Goal: Task Accomplishment & Management: Complete application form

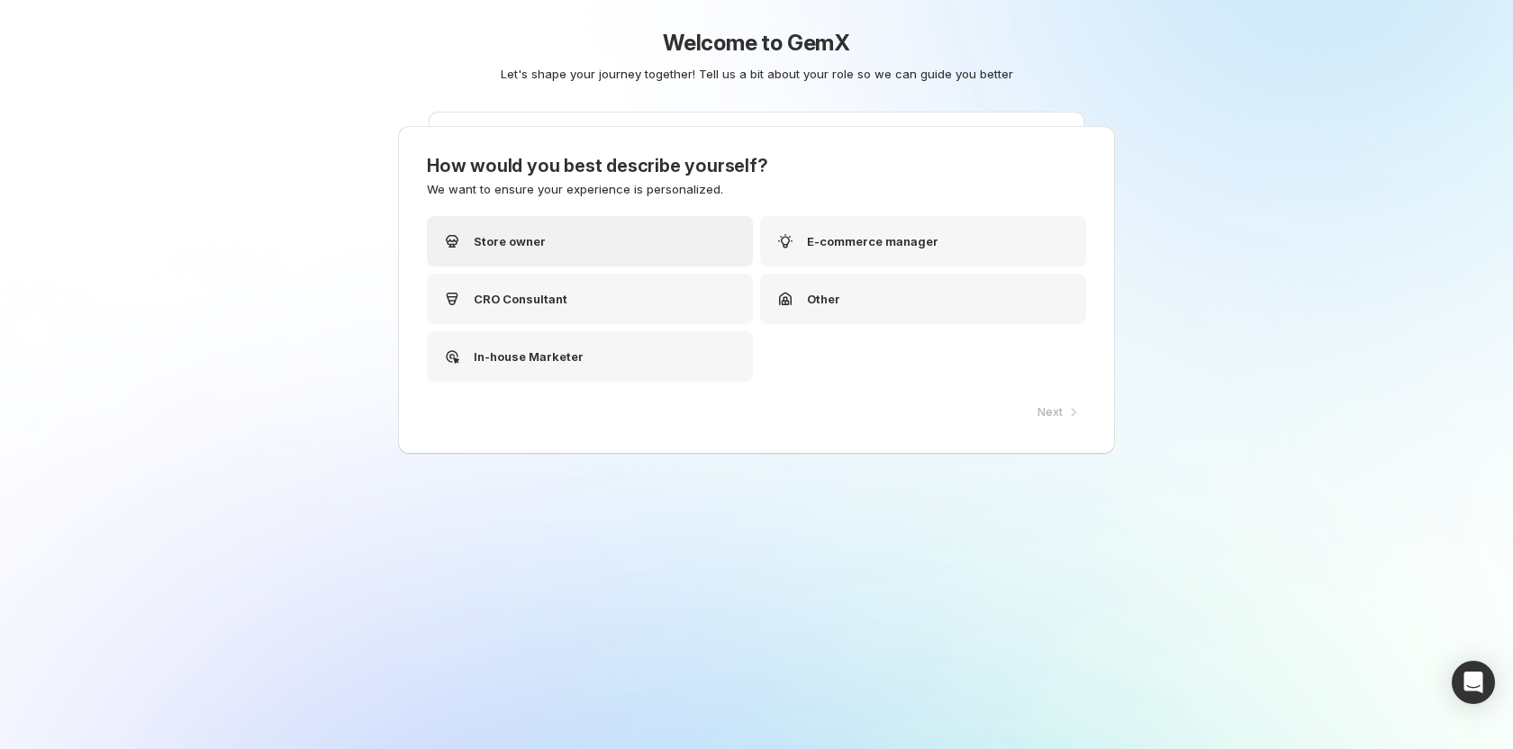
click at [565, 254] on div "Store owner" at bounding box center [590, 241] width 326 height 50
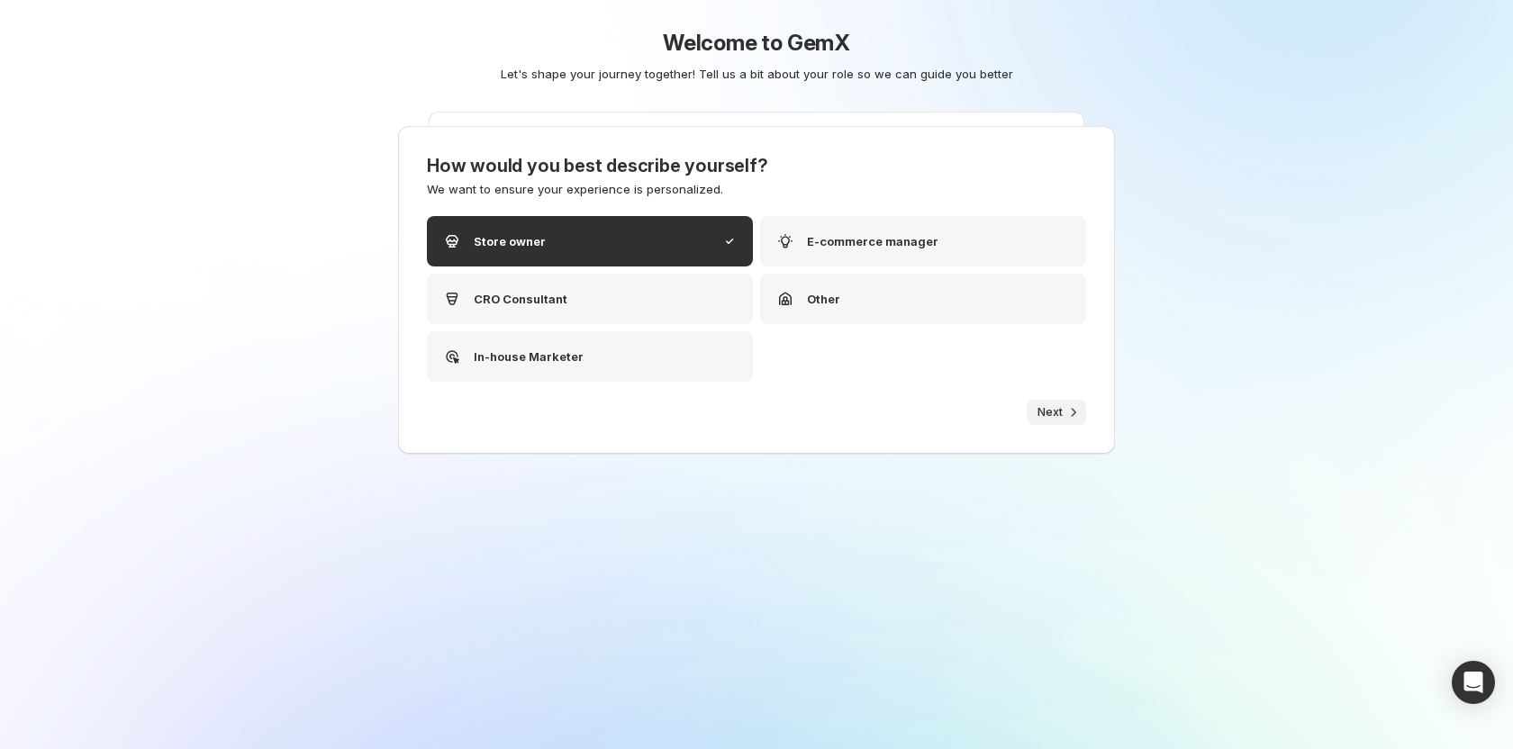
click at [1045, 405] on span "Next" at bounding box center [1049, 412] width 25 height 14
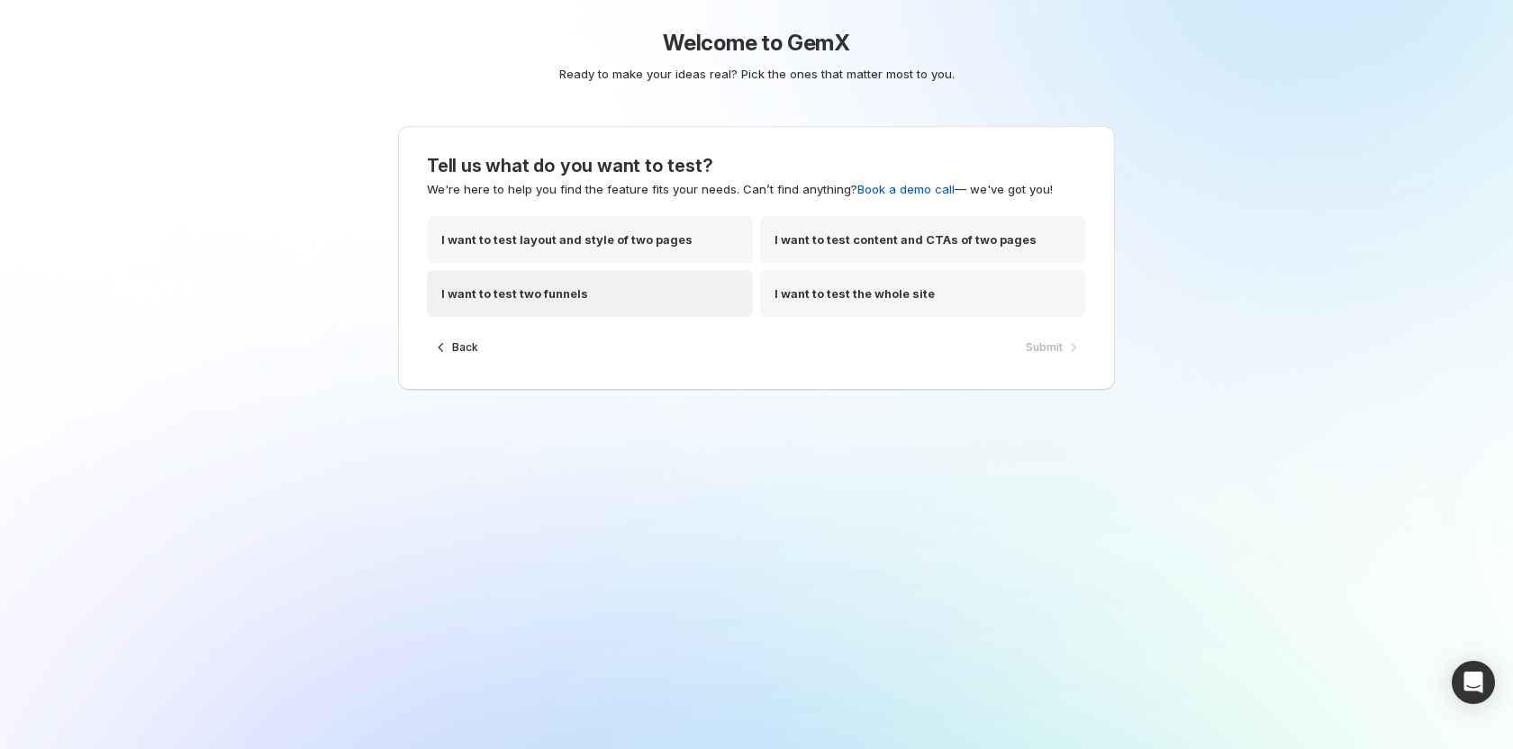
click at [590, 294] on div "I want to test two funnels" at bounding box center [590, 293] width 326 height 47
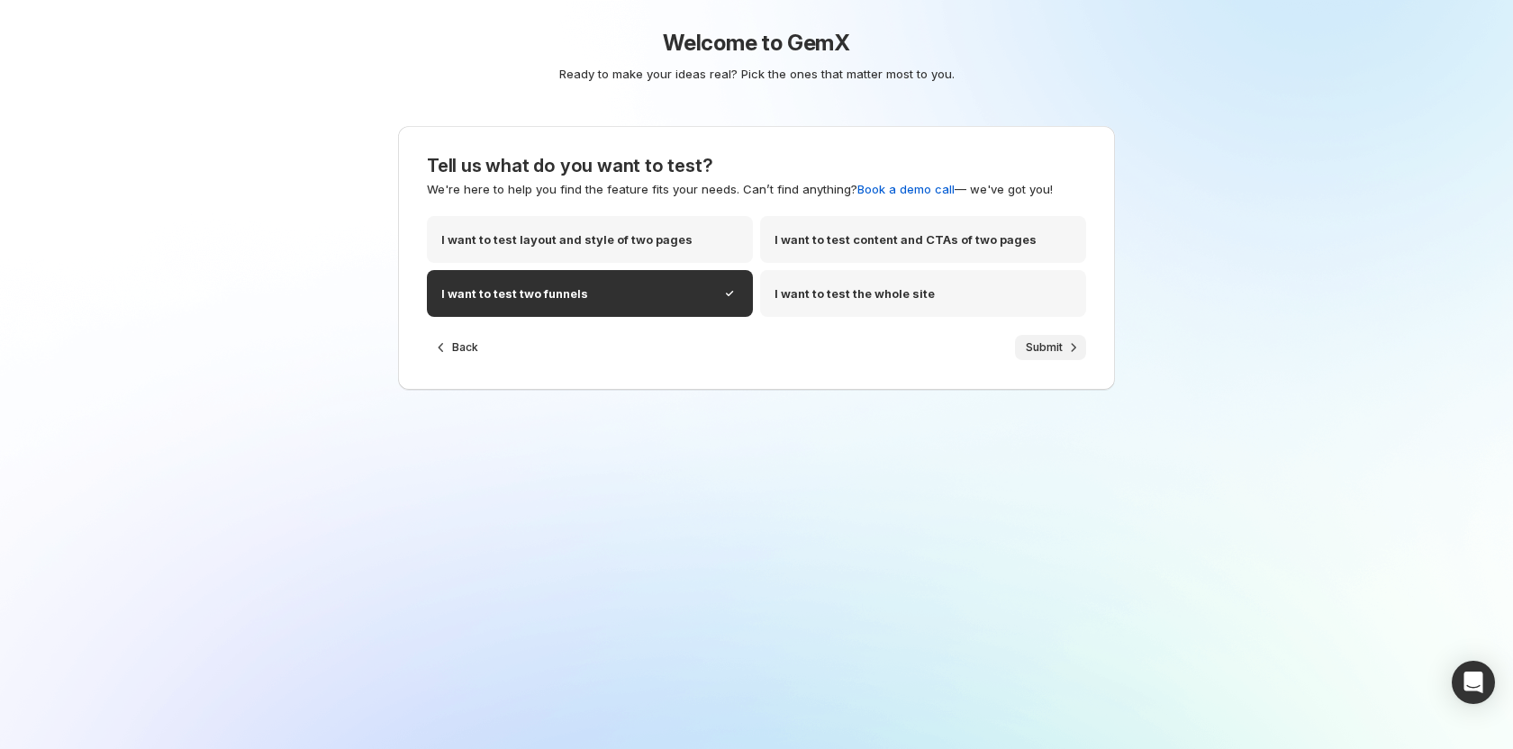
click at [1025, 341] on button "Submit" at bounding box center [1050, 347] width 71 height 25
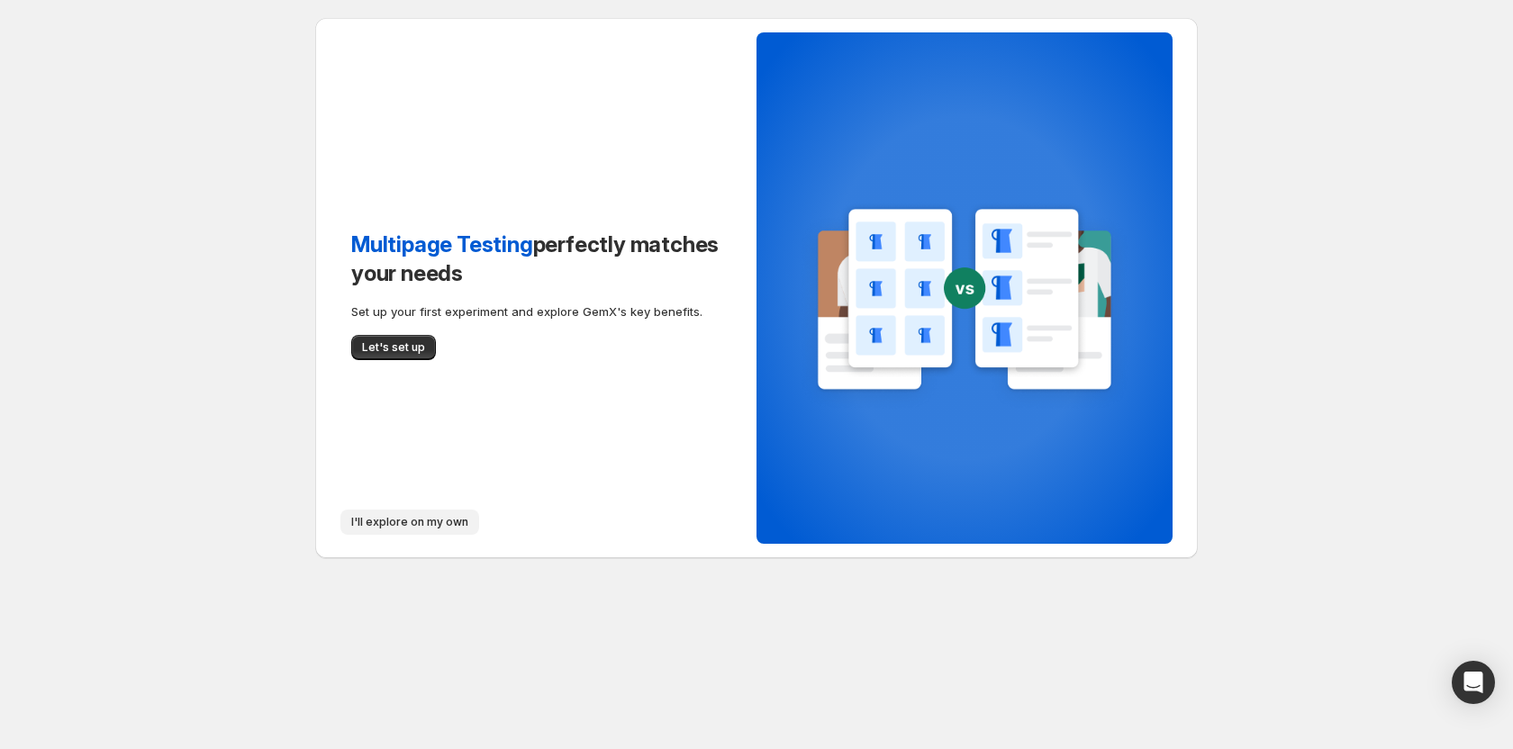
click at [385, 512] on button "I'll explore on my own" at bounding box center [409, 522] width 139 height 25
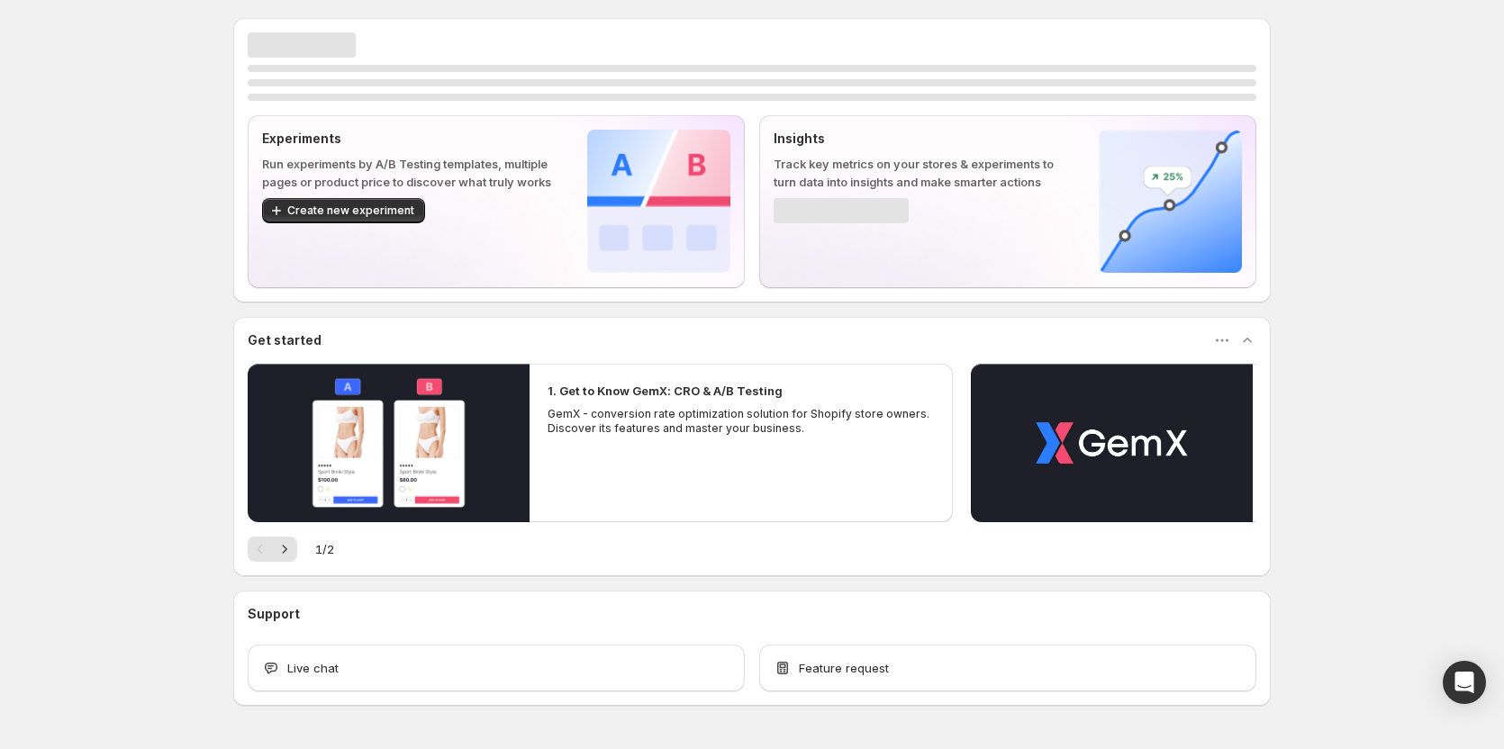
scroll to position [54, 0]
